Goal: Navigation & Orientation: Find specific page/section

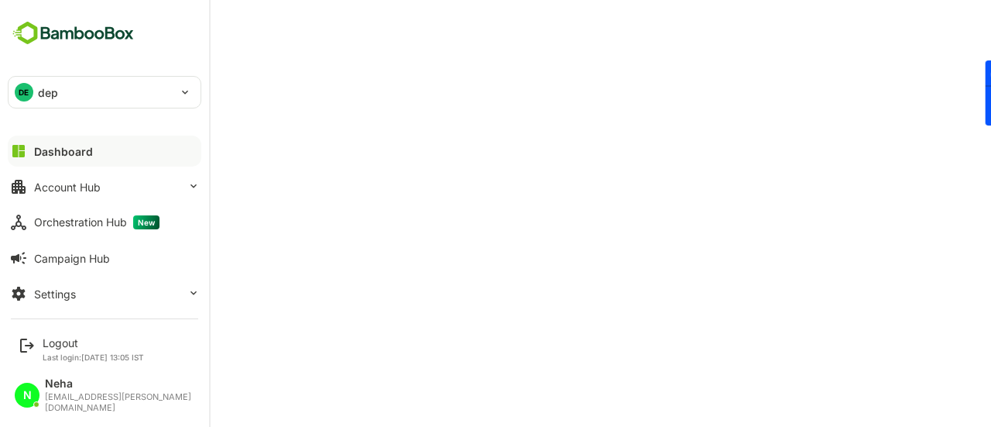
click at [67, 148] on div "Dashboard" at bounding box center [63, 151] width 59 height 13
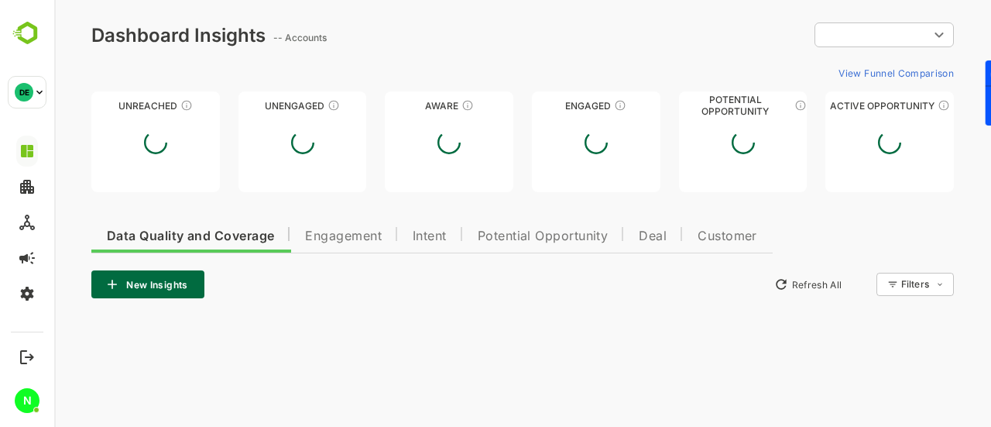
type input "**********"
